Goal: Task Accomplishment & Management: Use online tool/utility

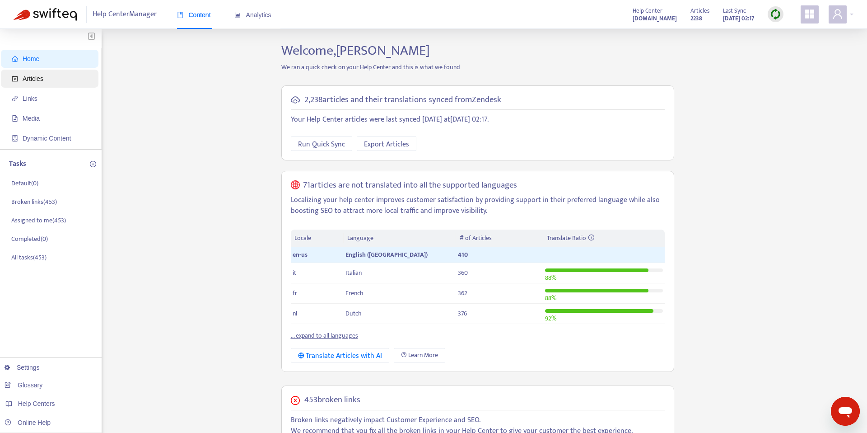
click at [34, 78] on span "Articles" at bounding box center [33, 78] width 21 height 7
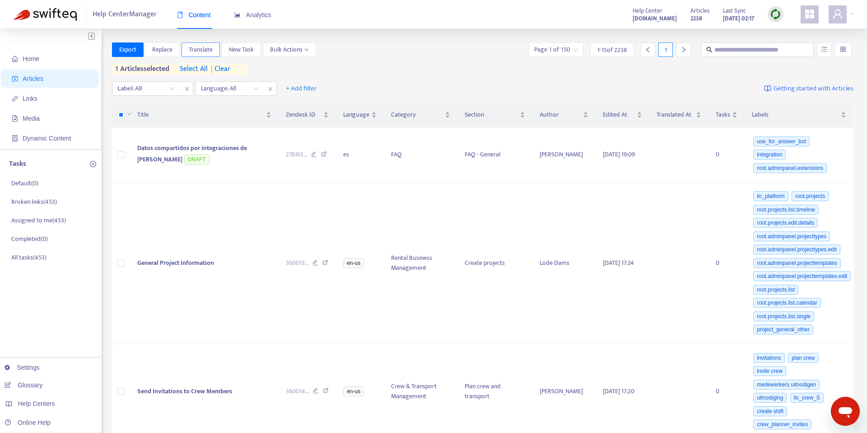
click at [197, 45] on span "Translate" at bounding box center [201, 50] width 24 height 10
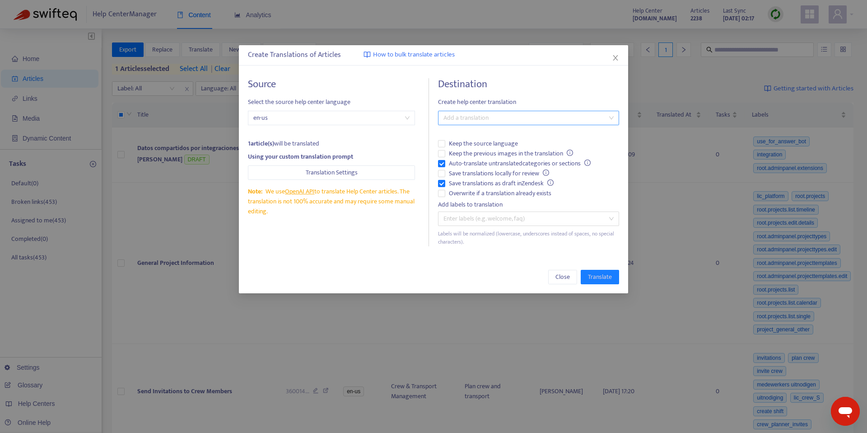
click at [467, 121] on div at bounding box center [524, 117] width 168 height 11
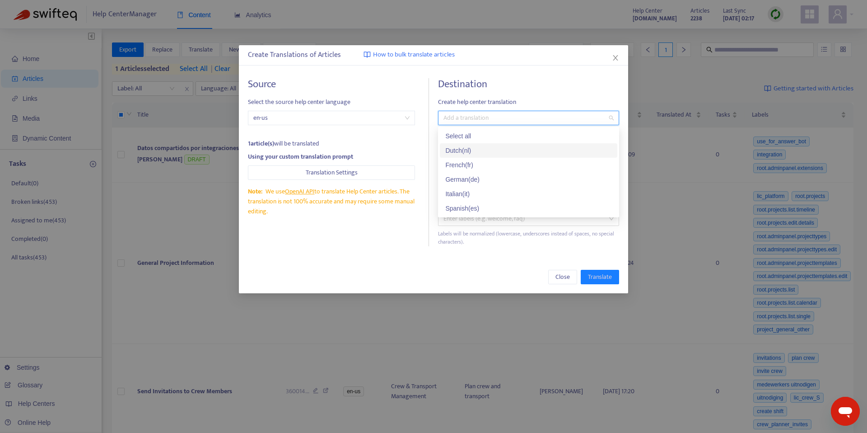
click at [473, 146] on div "Dutch ( nl )" at bounding box center [528, 150] width 167 height 10
click at [470, 168] on div "French ( fr )" at bounding box center [528, 165] width 167 height 10
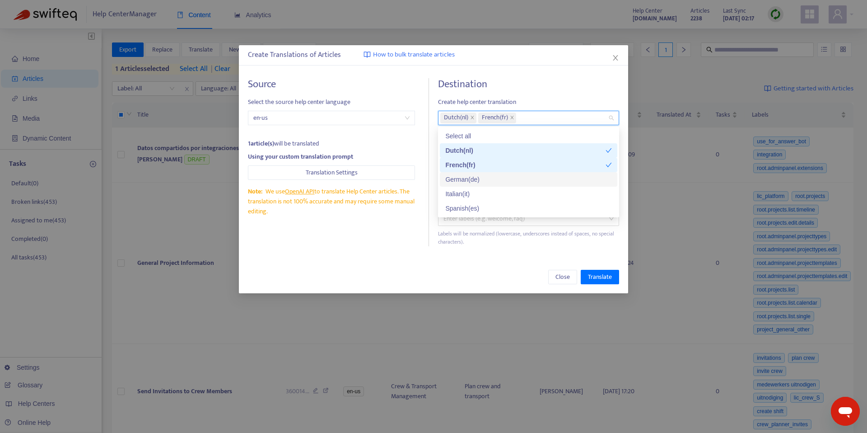
click at [470, 180] on div "German ( de )" at bounding box center [528, 179] width 167 height 10
click at [470, 193] on div "Italian ( it )" at bounding box center [528, 194] width 167 height 10
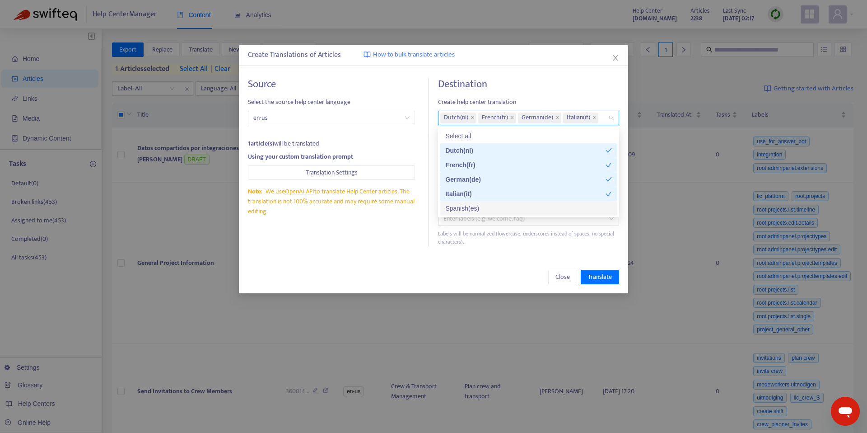
click at [468, 209] on div "Spanish ( es )" at bounding box center [528, 208] width 167 height 10
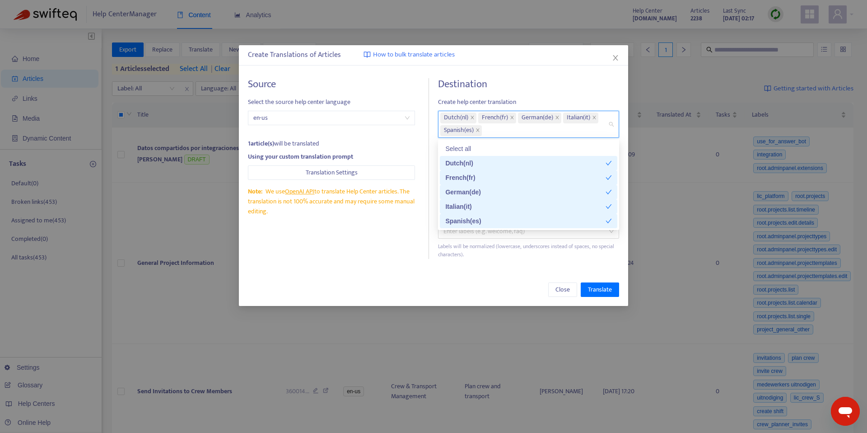
click at [389, 242] on div "Source Select the source help center language en-us 1 article(s) will be transl…" at bounding box center [338, 168] width 181 height 181
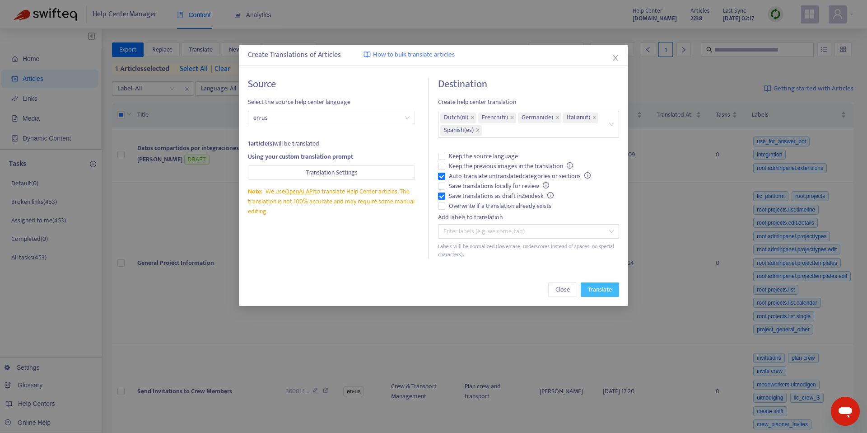
click at [598, 287] on span "Translate" at bounding box center [600, 290] width 24 height 10
